Goal: Task Accomplishment & Management: Complete application form

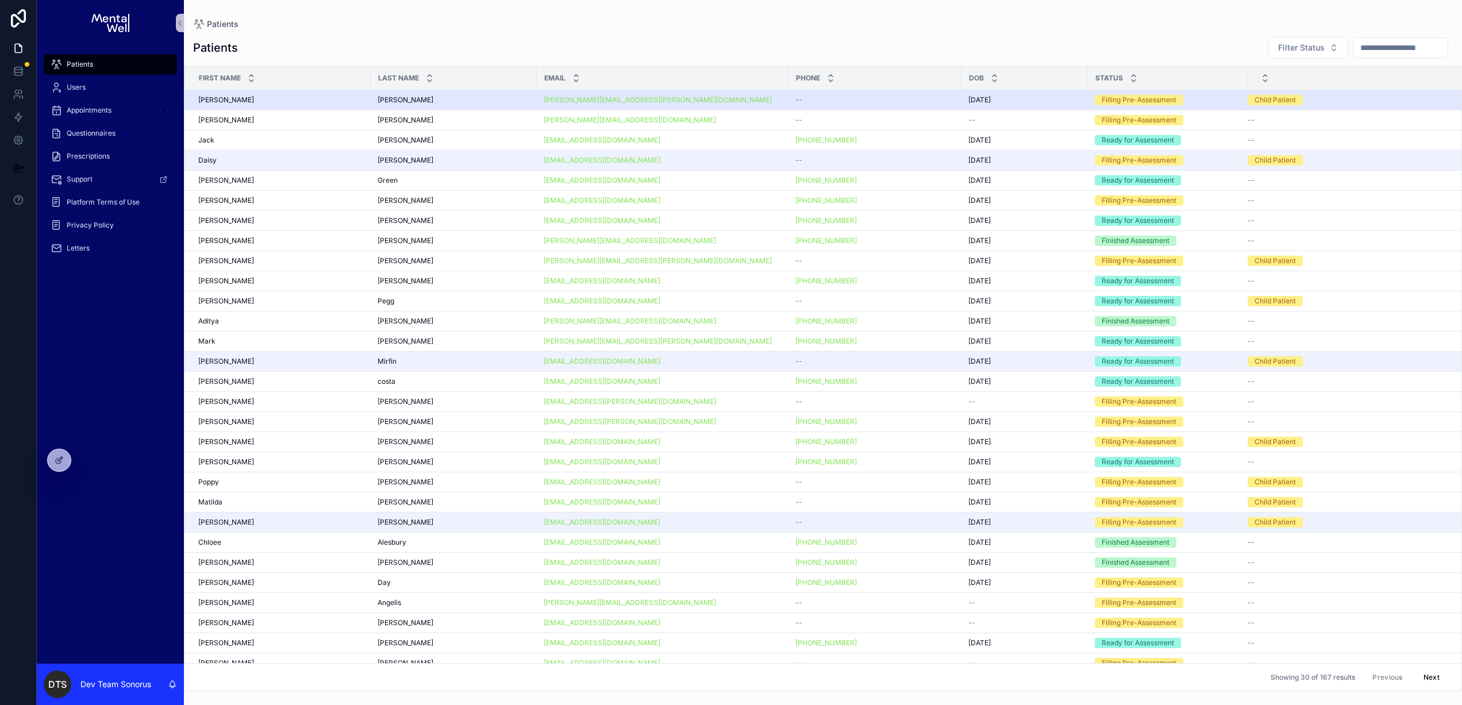
click at [521, 94] on td "[PERSON_NAME] [PERSON_NAME]" at bounding box center [454, 100] width 166 height 20
click at [511, 102] on div "[PERSON_NAME] [PERSON_NAME]" at bounding box center [454, 99] width 152 height 9
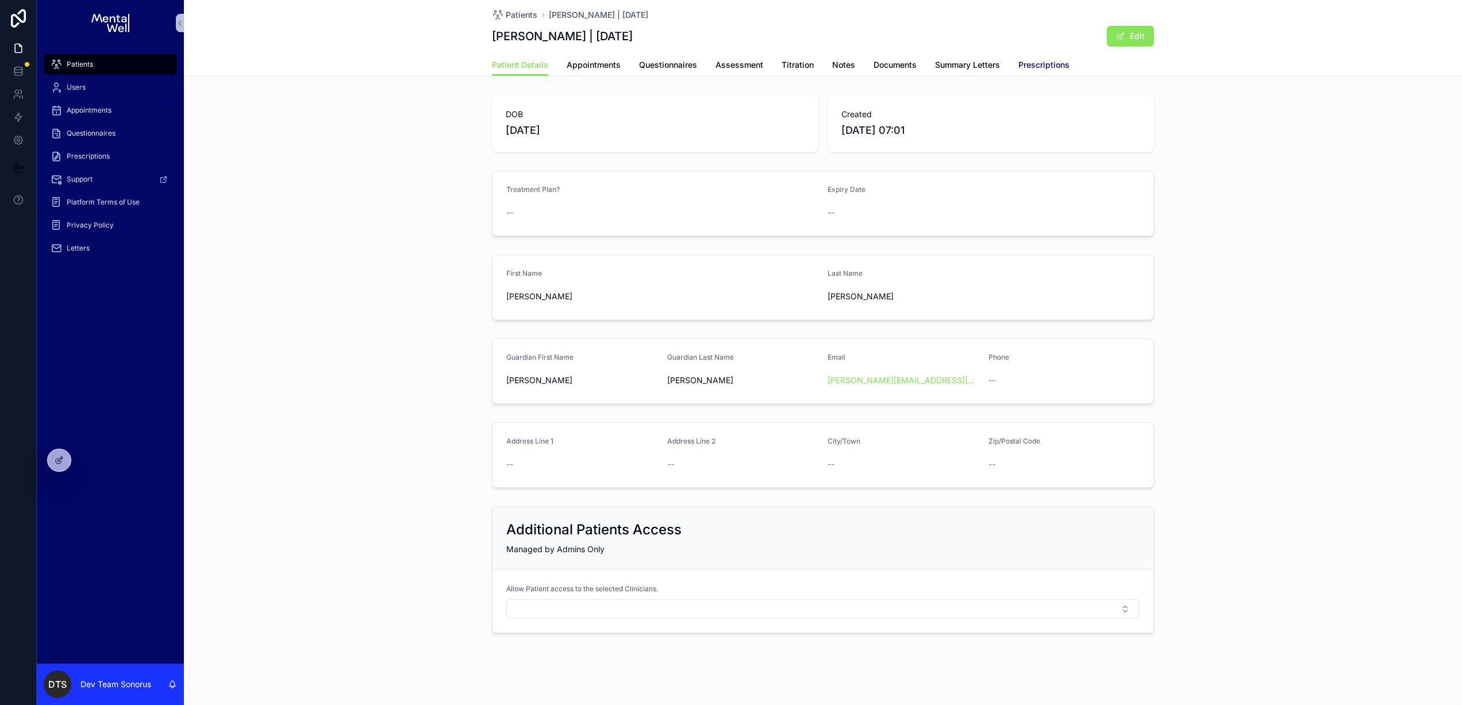
click at [1025, 63] on span "Prescriptions" at bounding box center [1043, 64] width 51 height 11
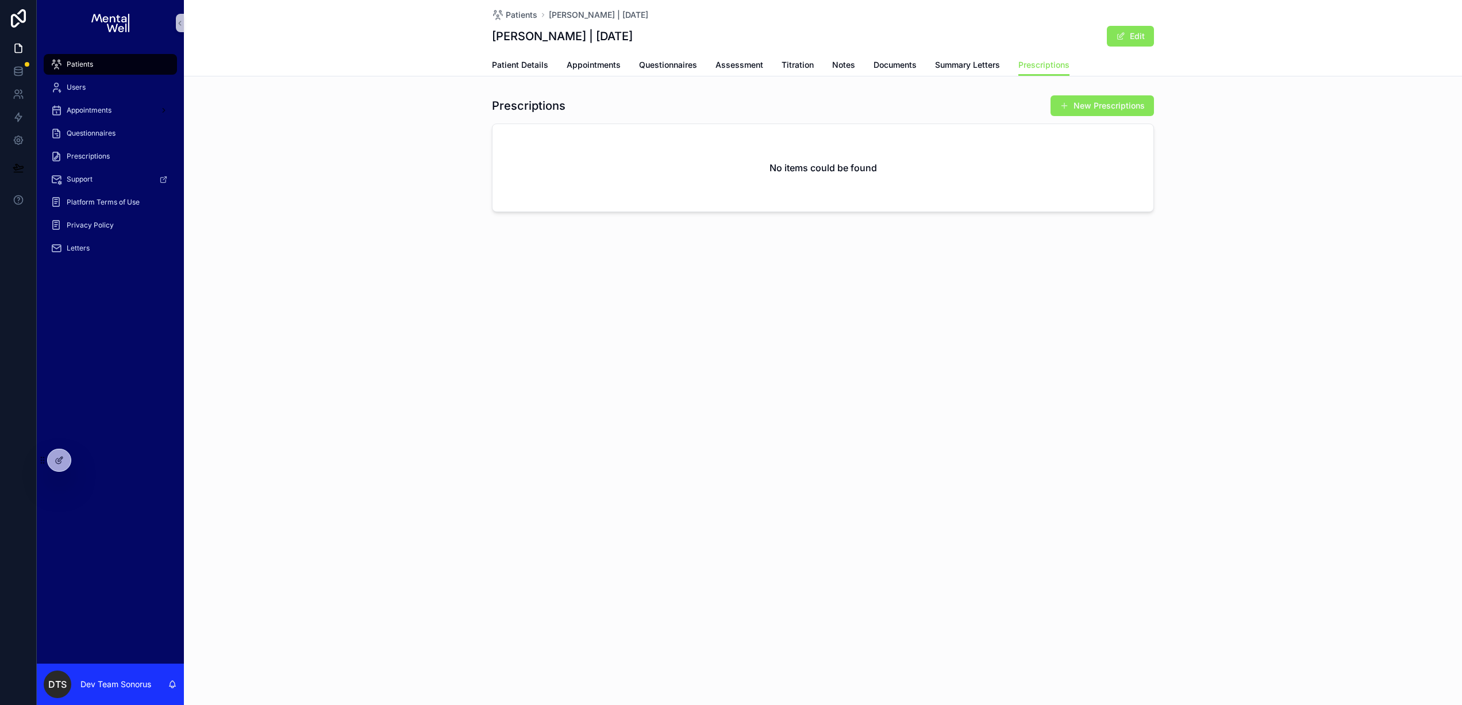
click at [127, 66] on div "Patients" at bounding box center [111, 64] width 120 height 18
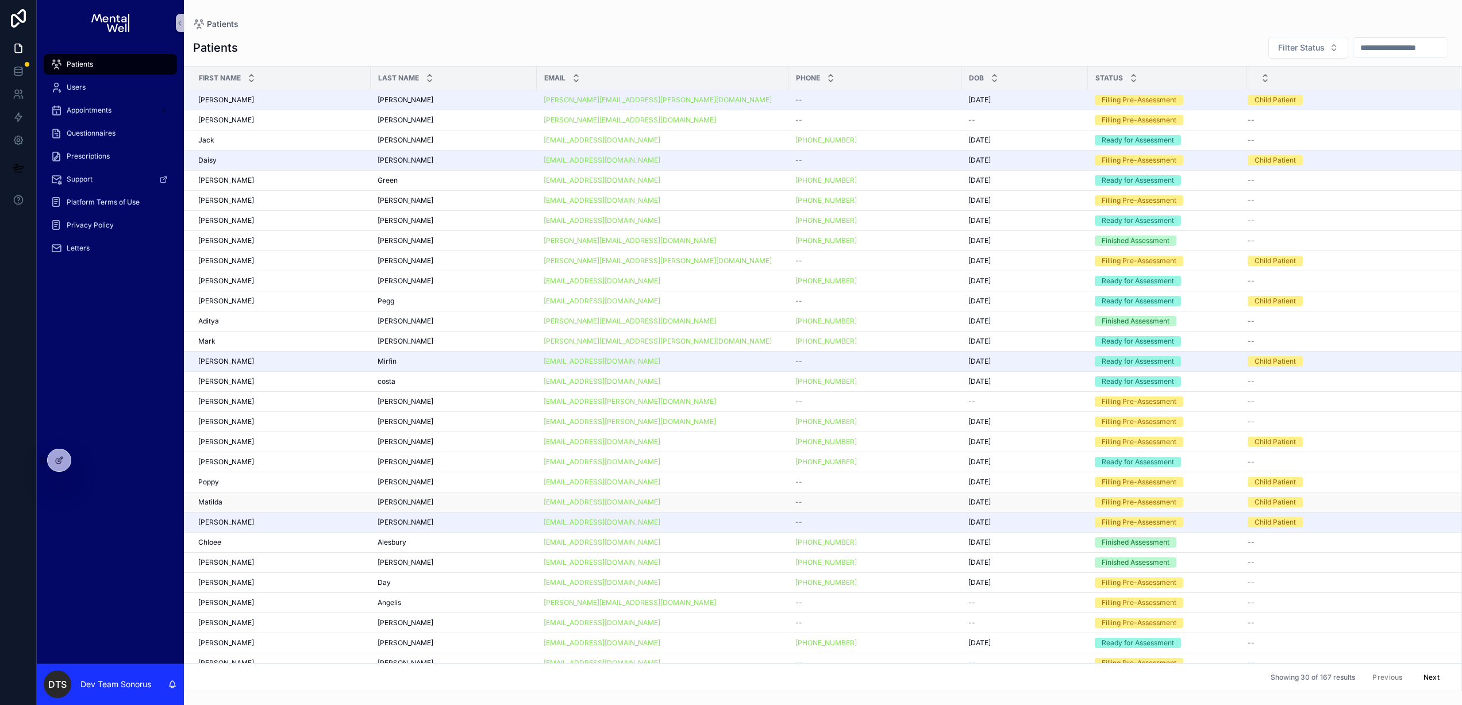
click at [657, 506] on div "[EMAIL_ADDRESS][DOMAIN_NAME]" at bounding box center [663, 502] width 238 height 9
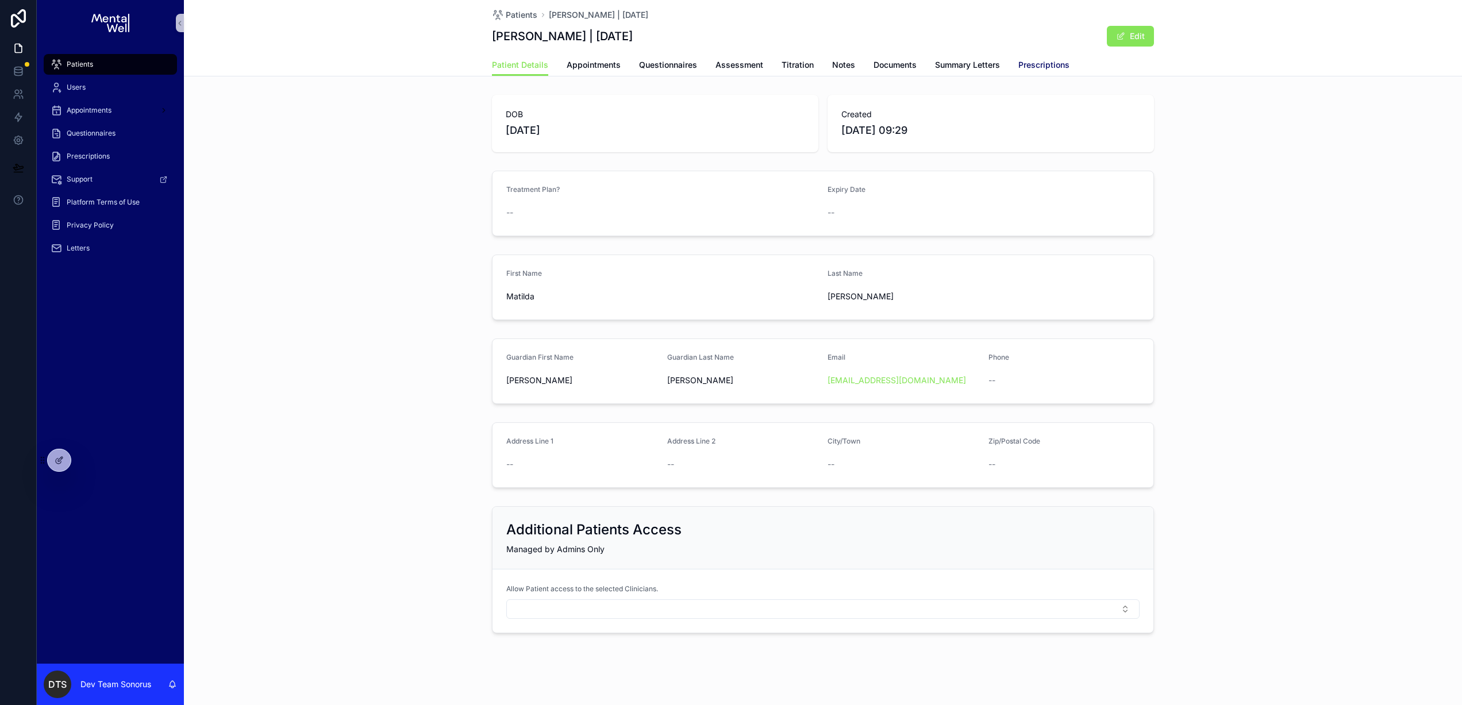
click at [1020, 67] on span "Prescriptions" at bounding box center [1043, 64] width 51 height 11
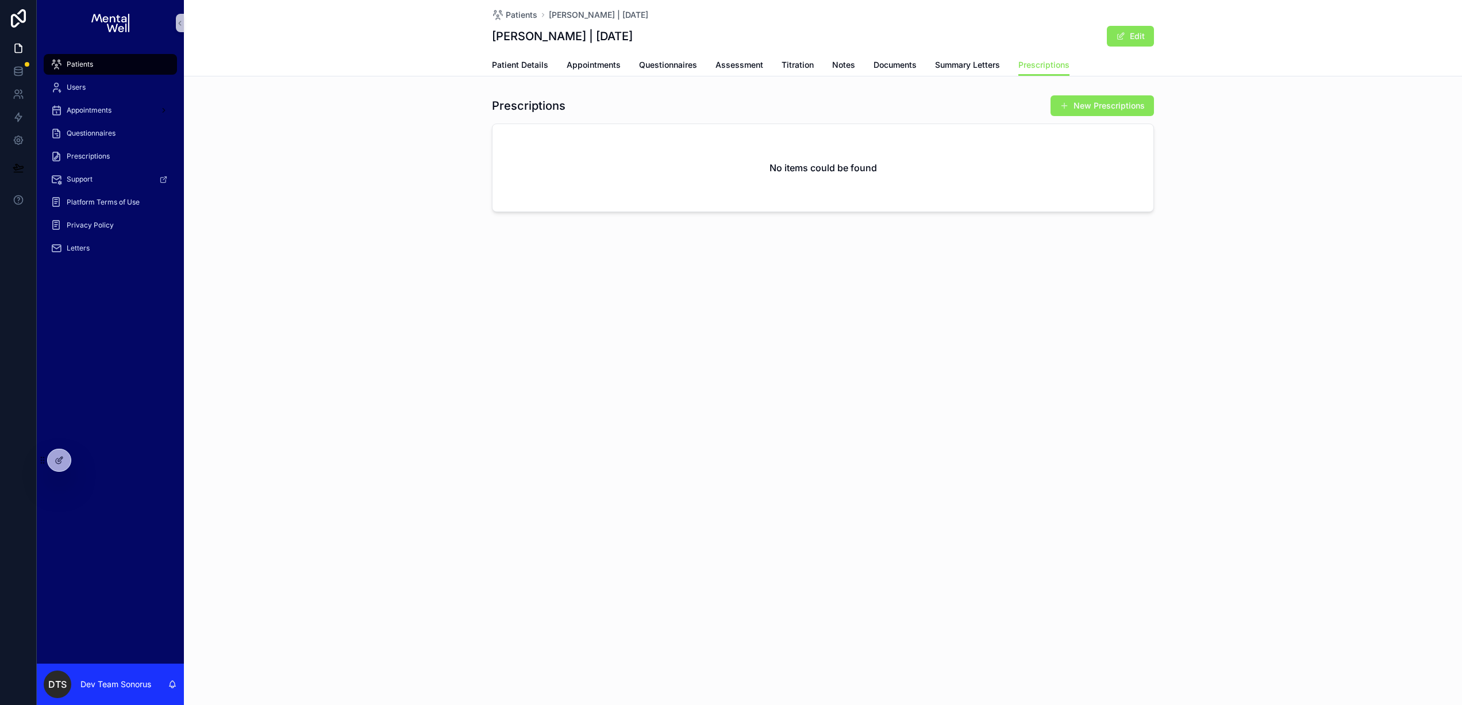
click at [79, 63] on span "Patients" at bounding box center [80, 64] width 26 height 9
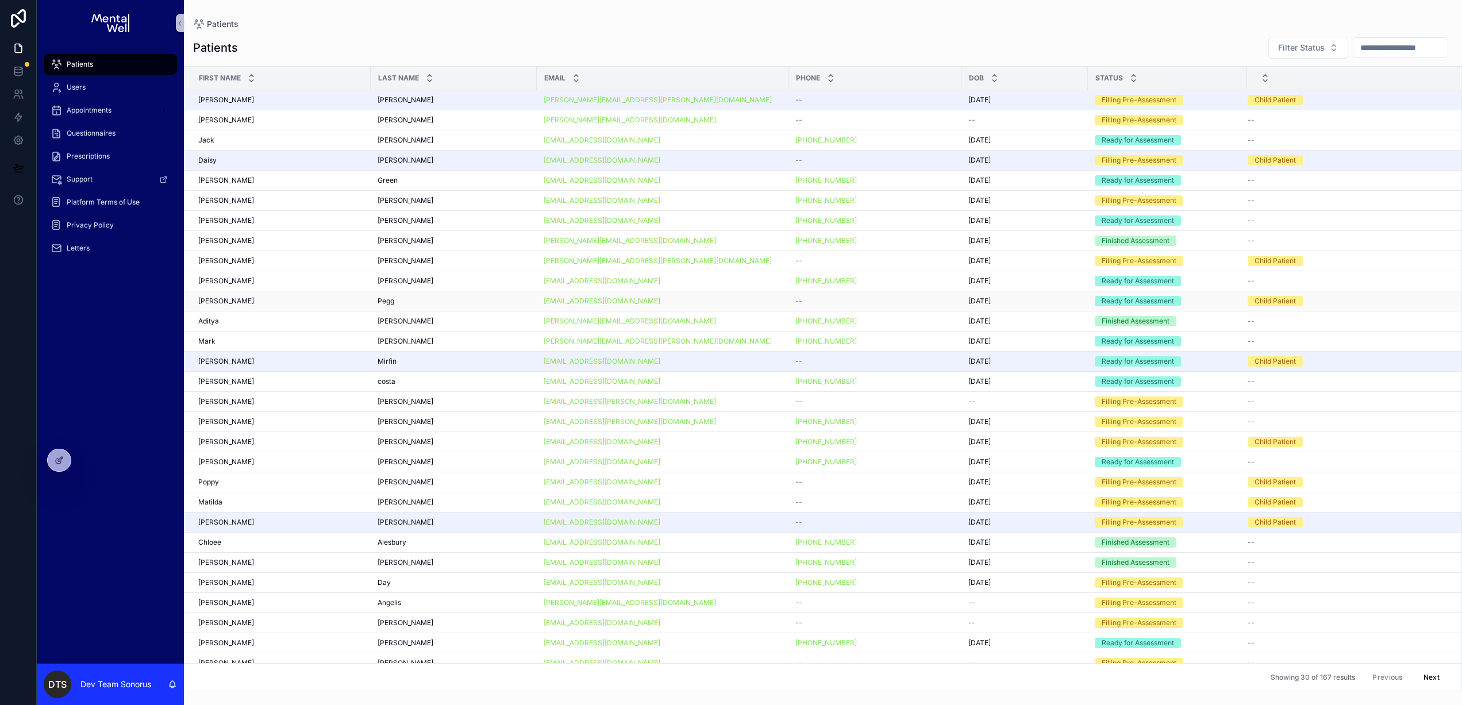
scroll to position [30, 0]
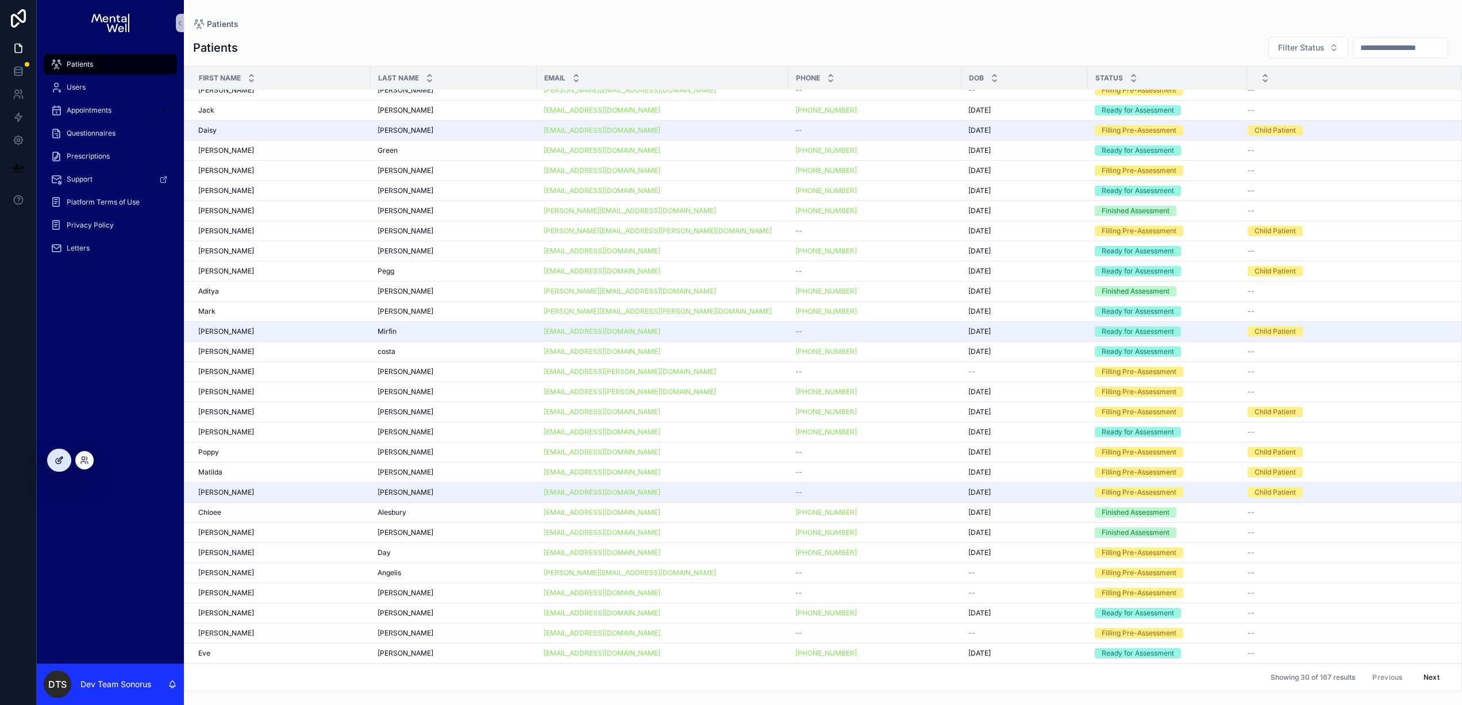
click at [59, 462] on icon at bounding box center [59, 460] width 9 height 9
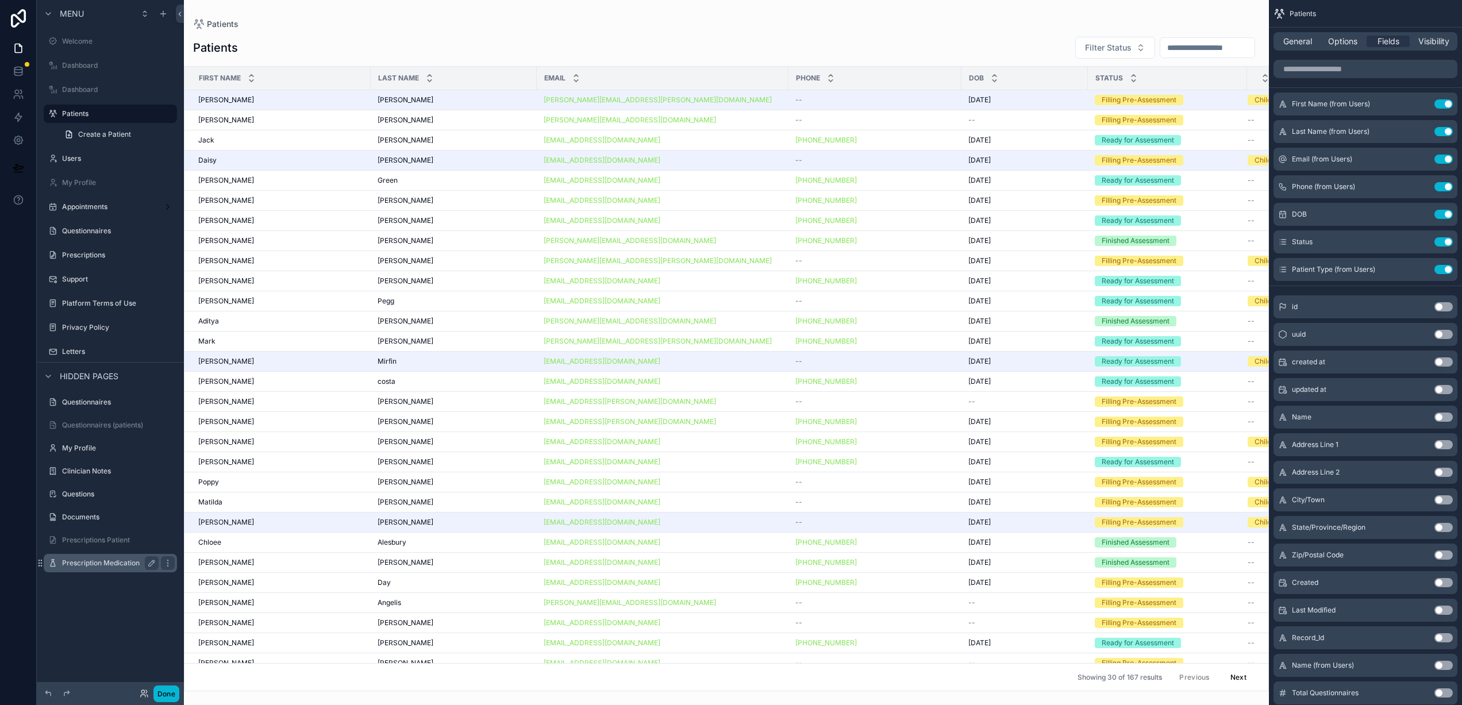
click at [109, 559] on label "Prescription Medication" at bounding box center [108, 563] width 92 height 9
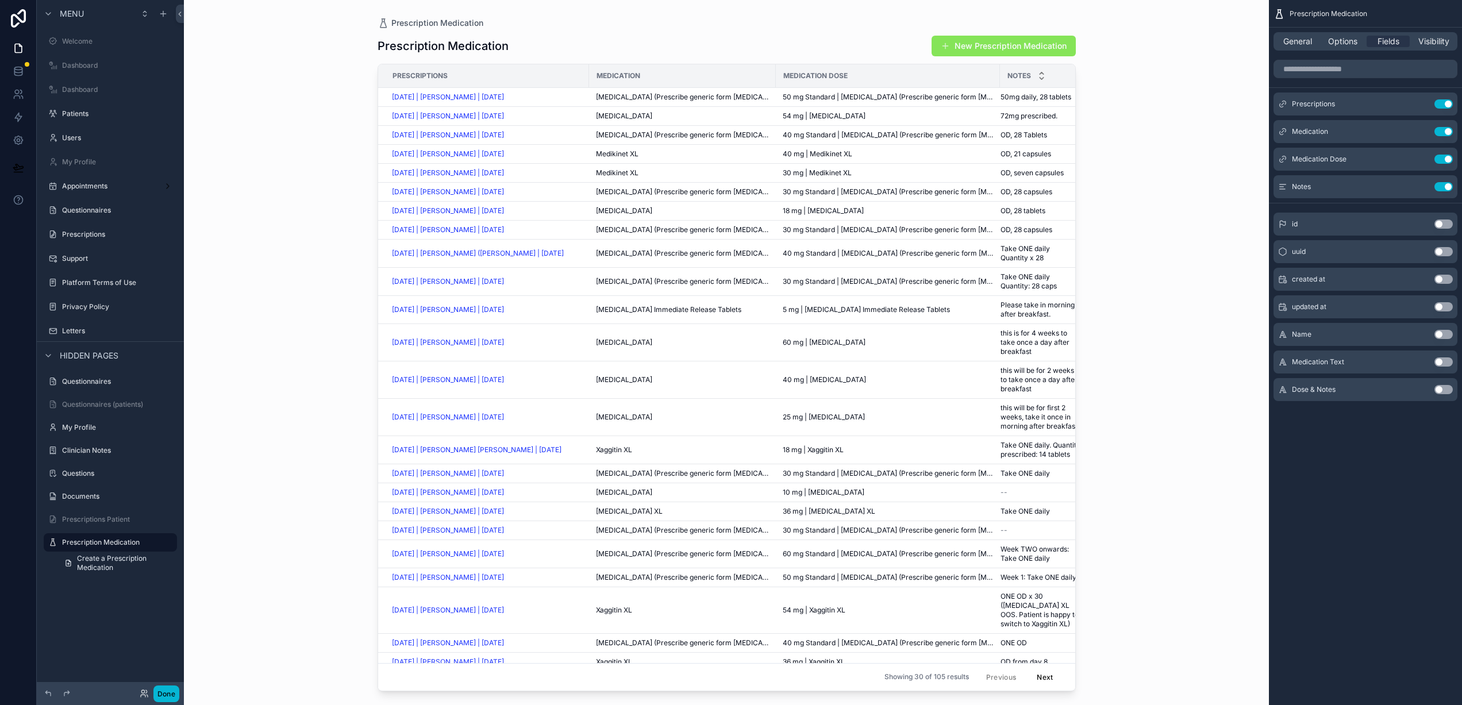
click at [839, 96] on div "scrollable content" at bounding box center [726, 345] width 735 height 691
click at [867, 96] on span "50 mg Standard | [MEDICAL_DATA] (Prescribe generic form [MEDICAL_DATA])" at bounding box center [888, 97] width 210 height 9
click at [971, 44] on button "New Prescription Medication" at bounding box center [1004, 46] width 144 height 21
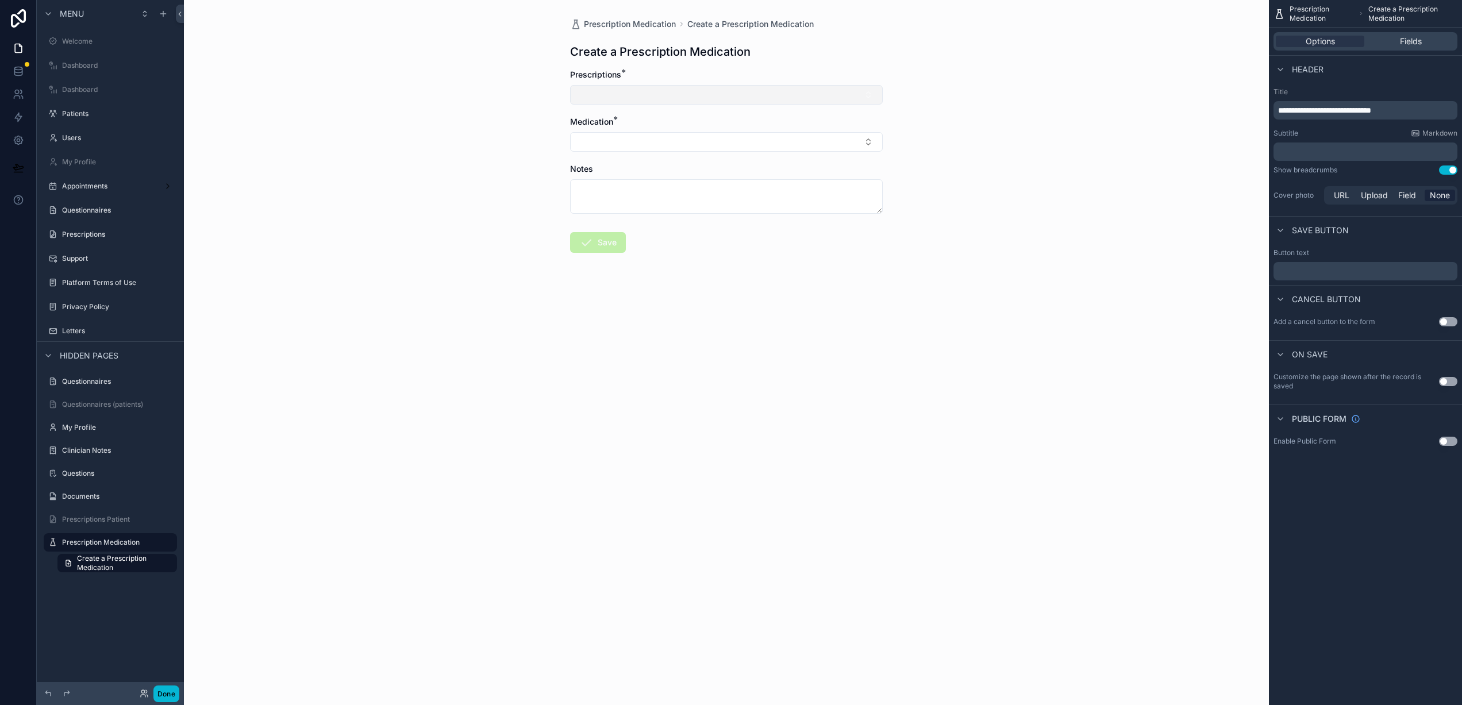
click at [764, 100] on button "Select Button" at bounding box center [726, 95] width 313 height 20
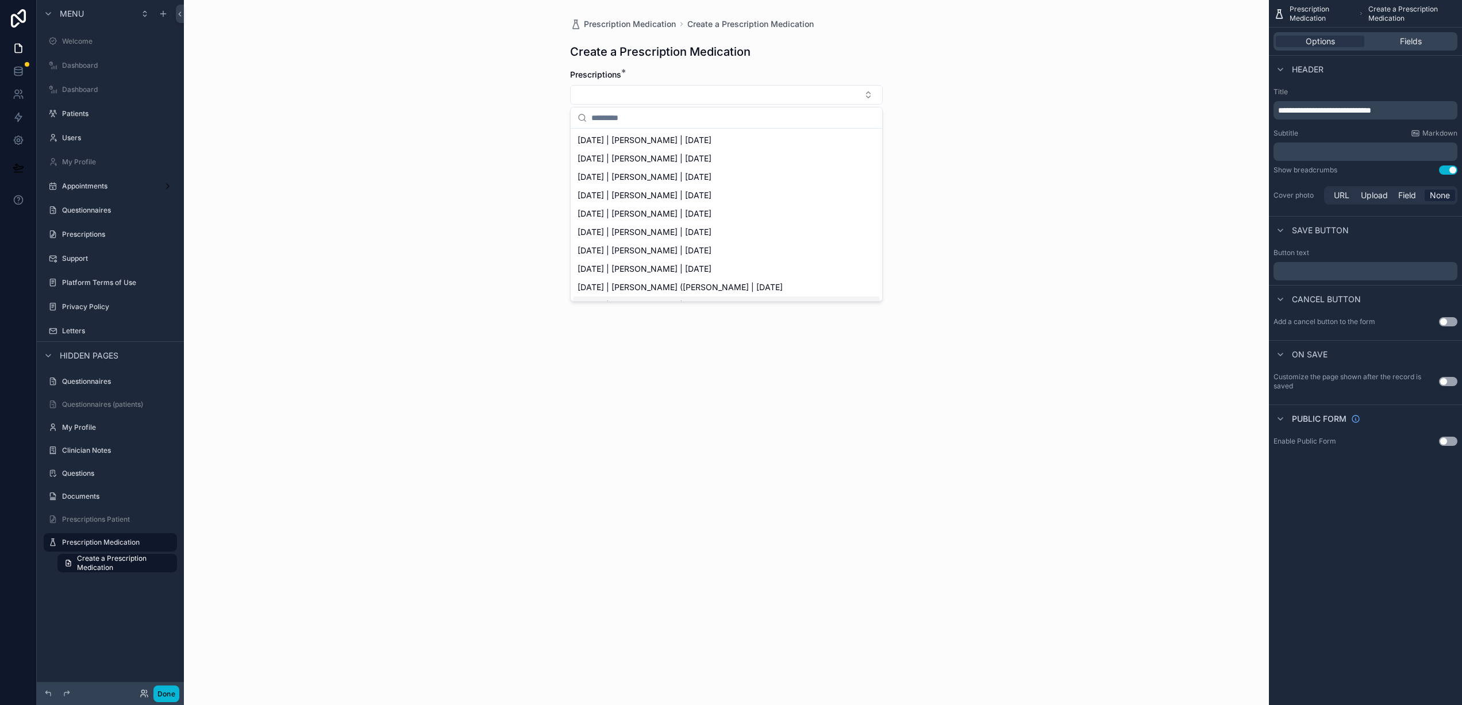
click at [684, 338] on div "Prescription Medication Create a Prescription Medication Create a Prescription …" at bounding box center [726, 352] width 1085 height 705
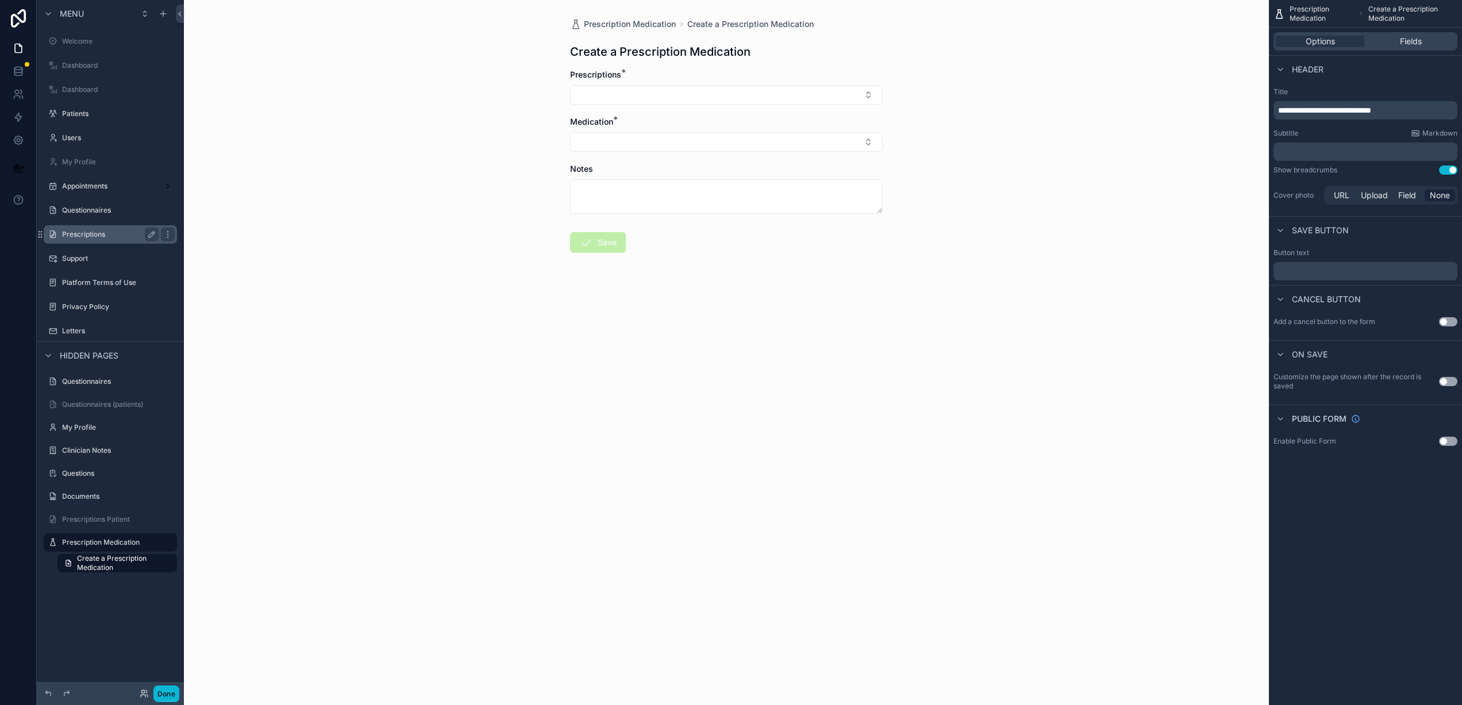
click at [95, 237] on label "Prescriptions" at bounding box center [108, 234] width 92 height 9
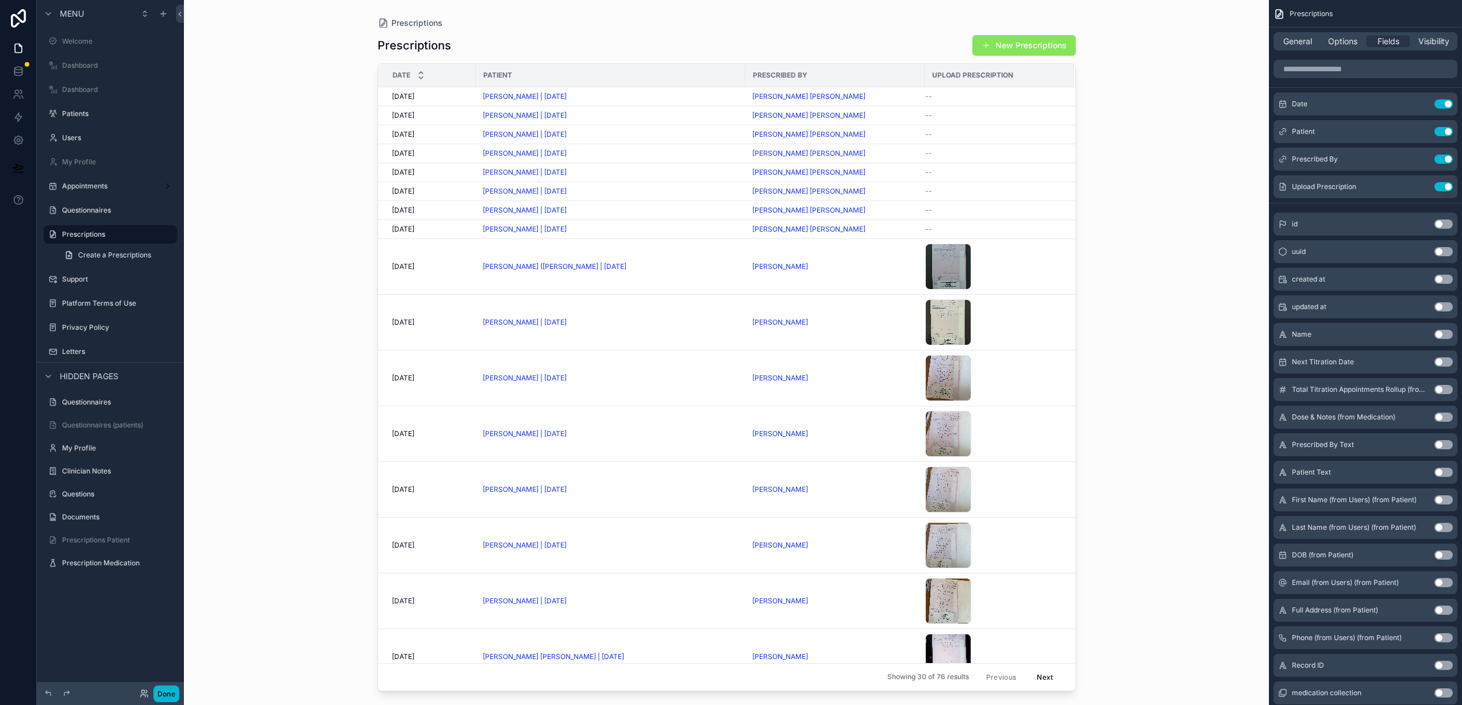
click at [1025, 45] on div "scrollable content" at bounding box center [726, 345] width 735 height 691
click at [1018, 44] on button "New Prescriptions" at bounding box center [1023, 45] width 103 height 21
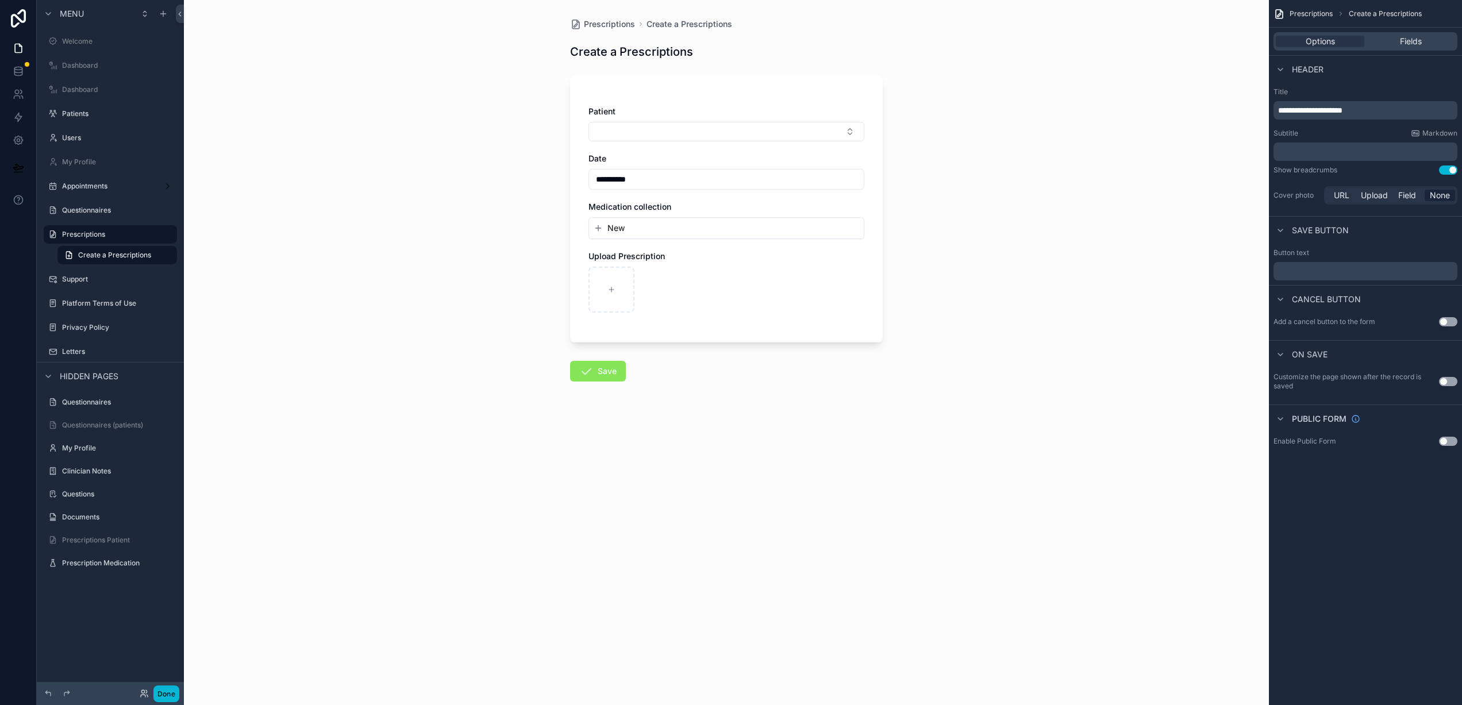
drag, startPoint x: 1410, startPoint y: 38, endPoint x: 1401, endPoint y: 48, distance: 13.5
click at [1410, 38] on span "Fields" at bounding box center [1411, 41] width 22 height 11
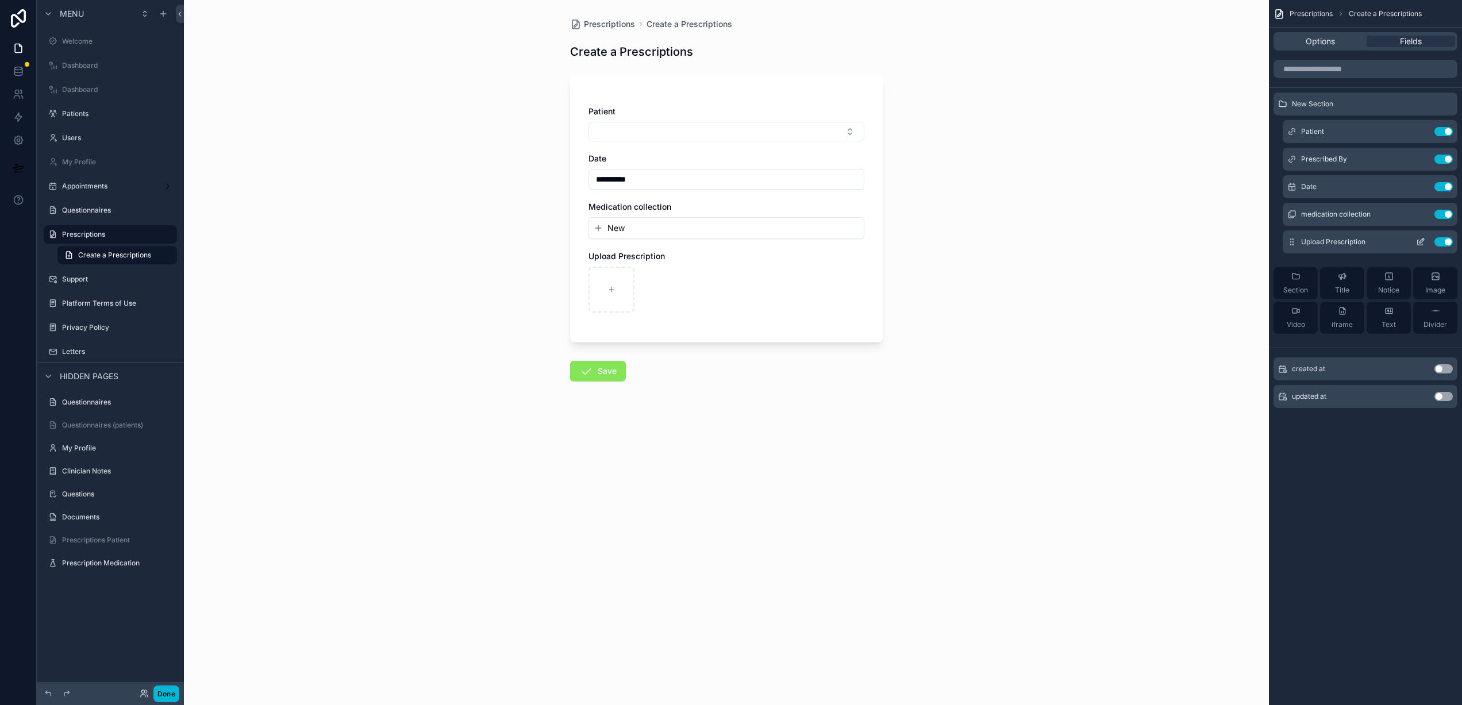
click at [1418, 242] on icon "scrollable content" at bounding box center [1420, 241] width 9 height 9
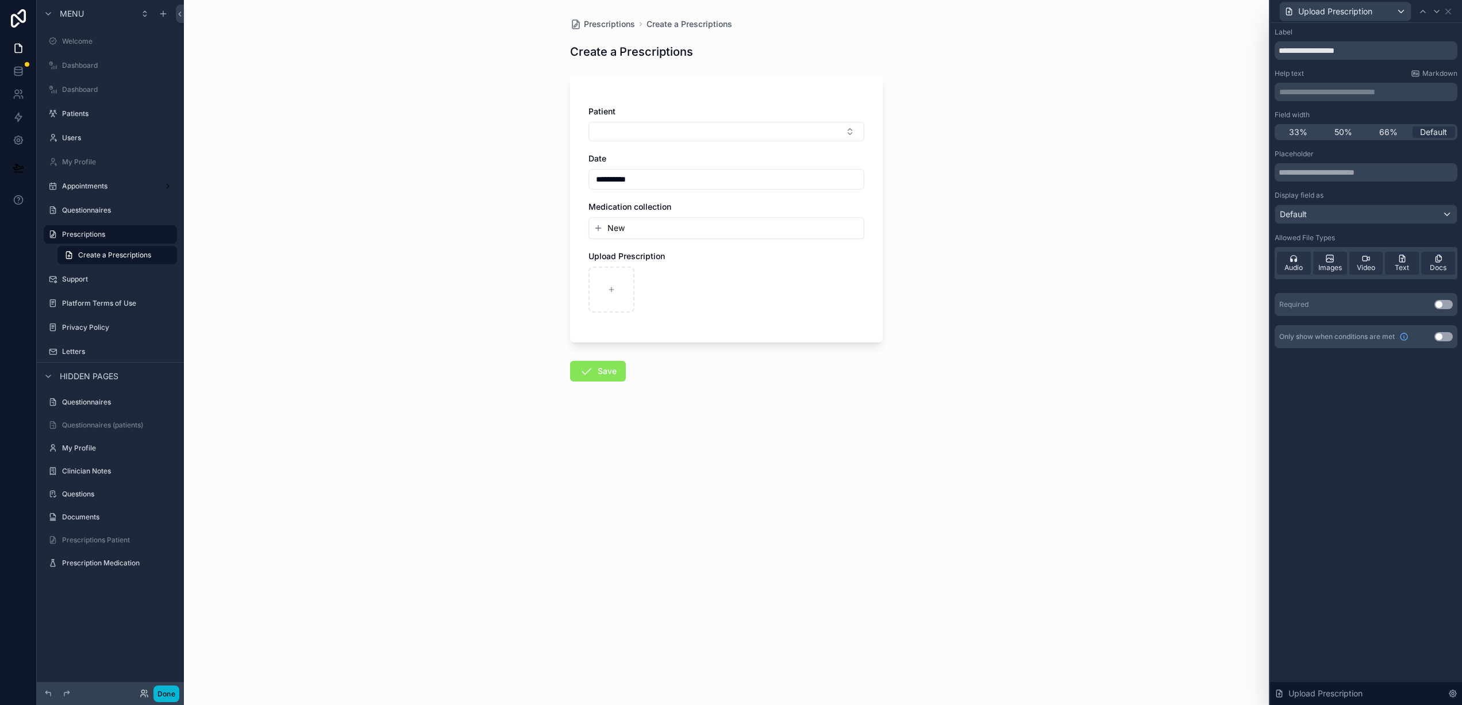
click at [1296, 90] on p "**********" at bounding box center [1367, 91] width 176 height 11
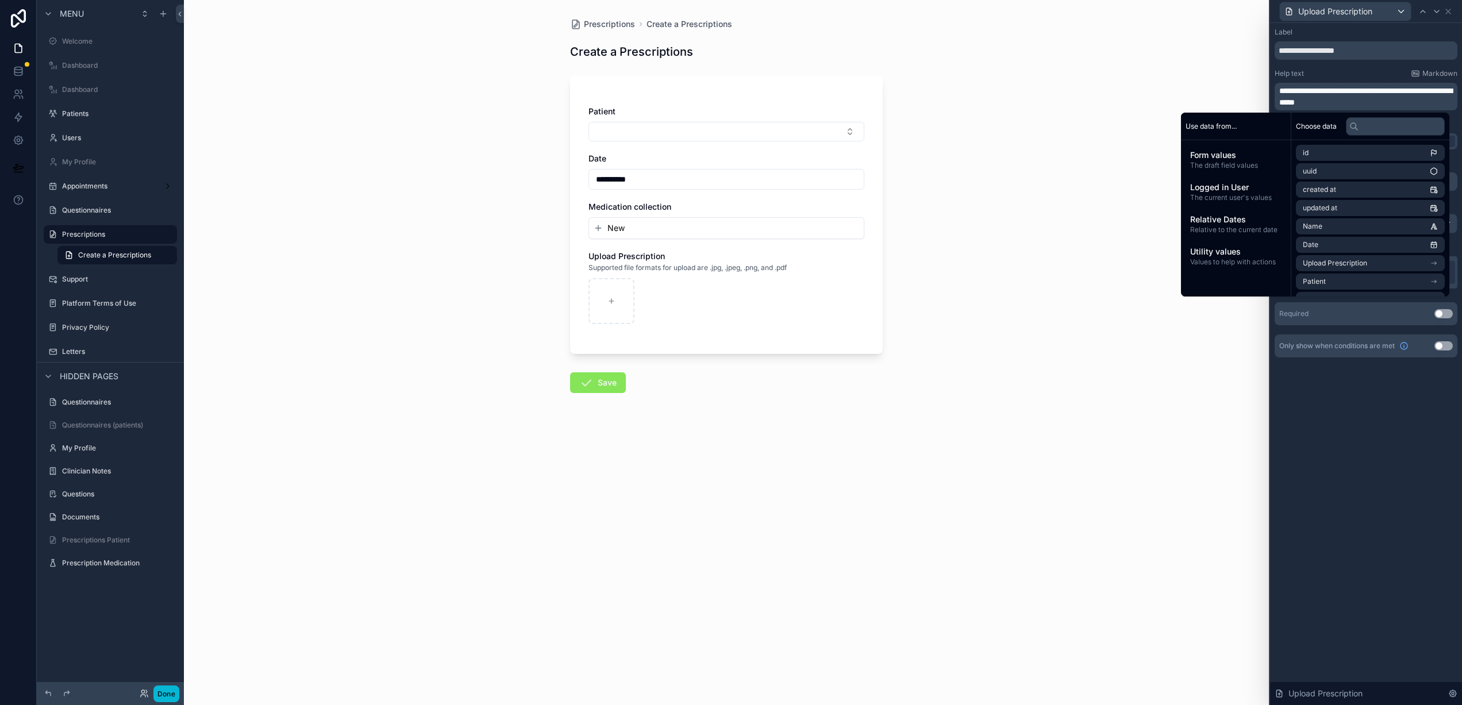
click at [1419, 90] on span "**********" at bounding box center [1365, 97] width 173 height 20
click at [1364, 101] on p "**********" at bounding box center [1367, 96] width 176 height 23
click at [1390, 399] on div "**********" at bounding box center [1366, 364] width 192 height 682
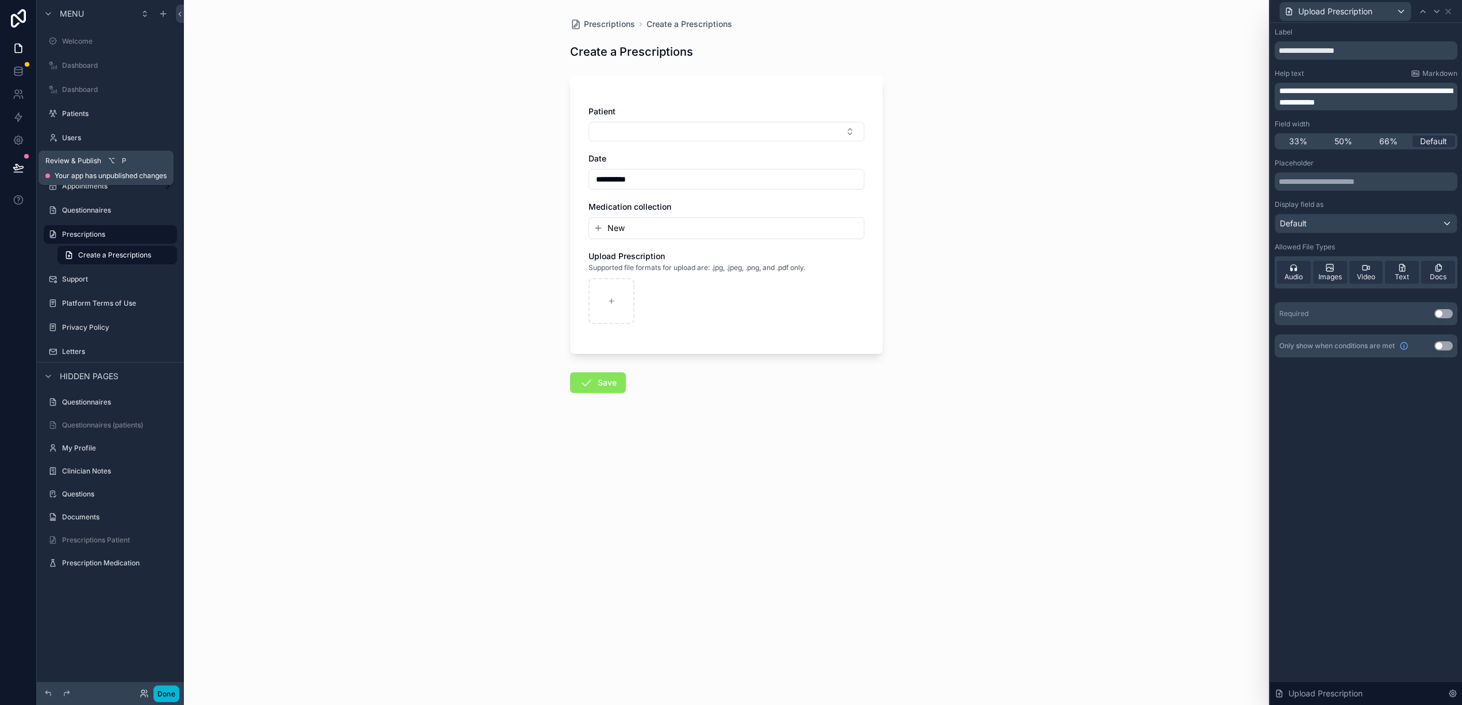
click at [20, 163] on icon at bounding box center [18, 167] width 11 height 11
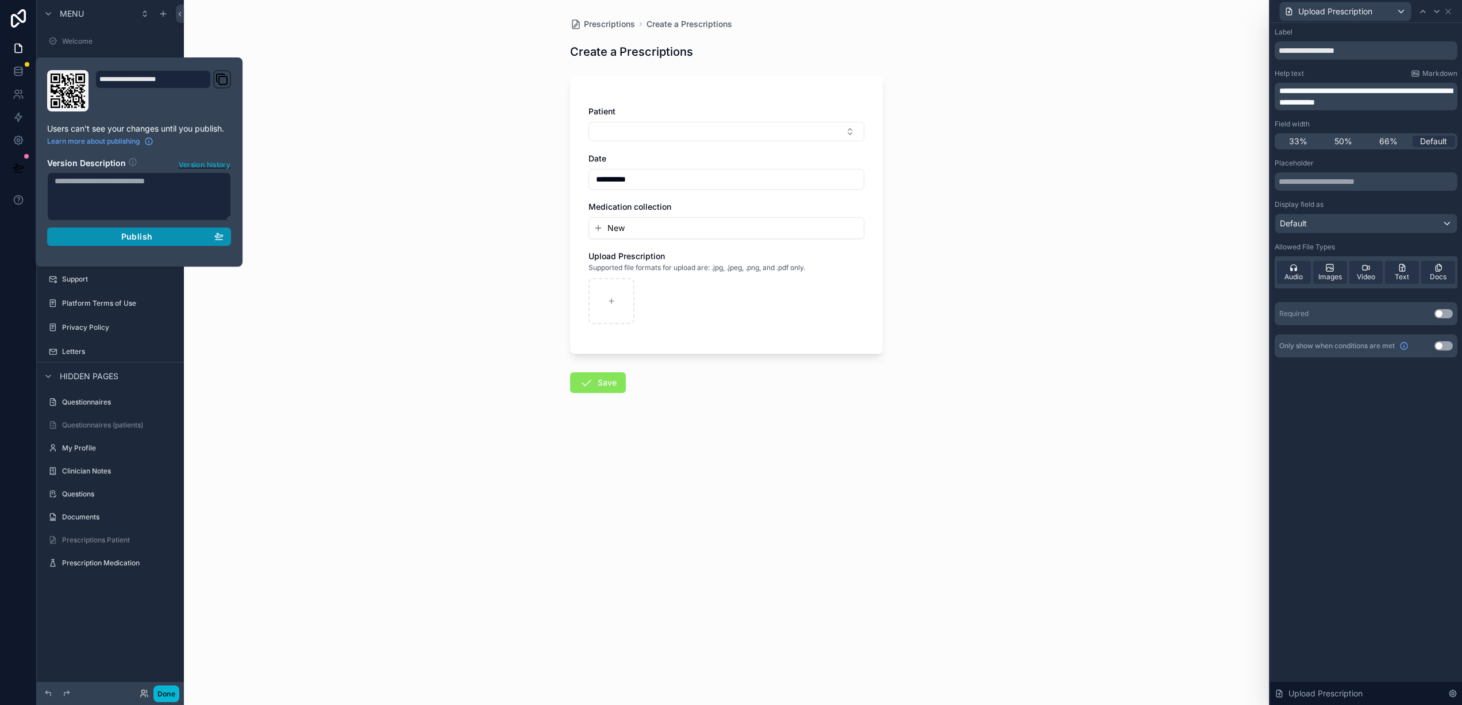
click at [157, 234] on div "Publish" at bounding box center [139, 237] width 169 height 10
